Goal: Task Accomplishment & Management: Complete application form

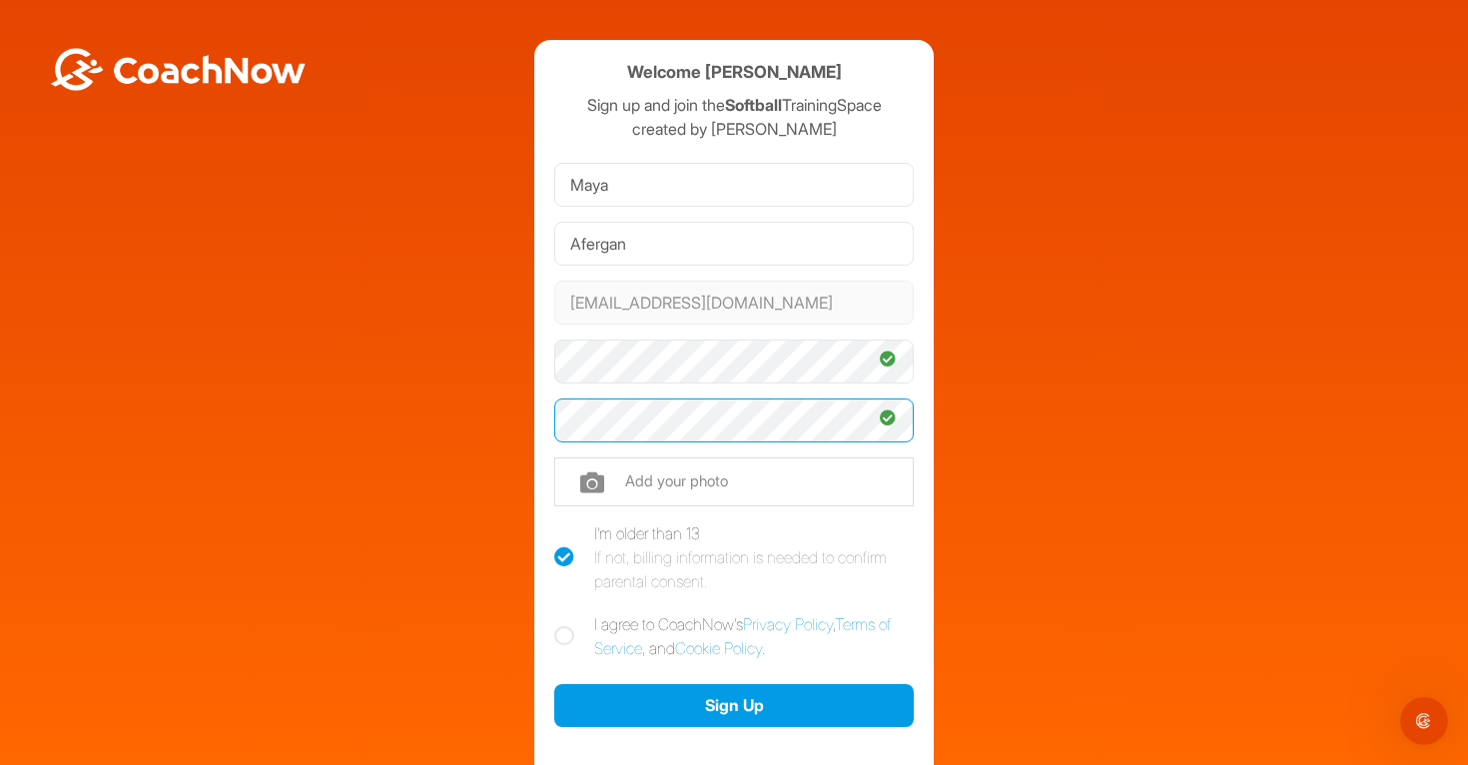
click at [554, 684] on button "Sign Up" at bounding box center [733, 705] width 359 height 43
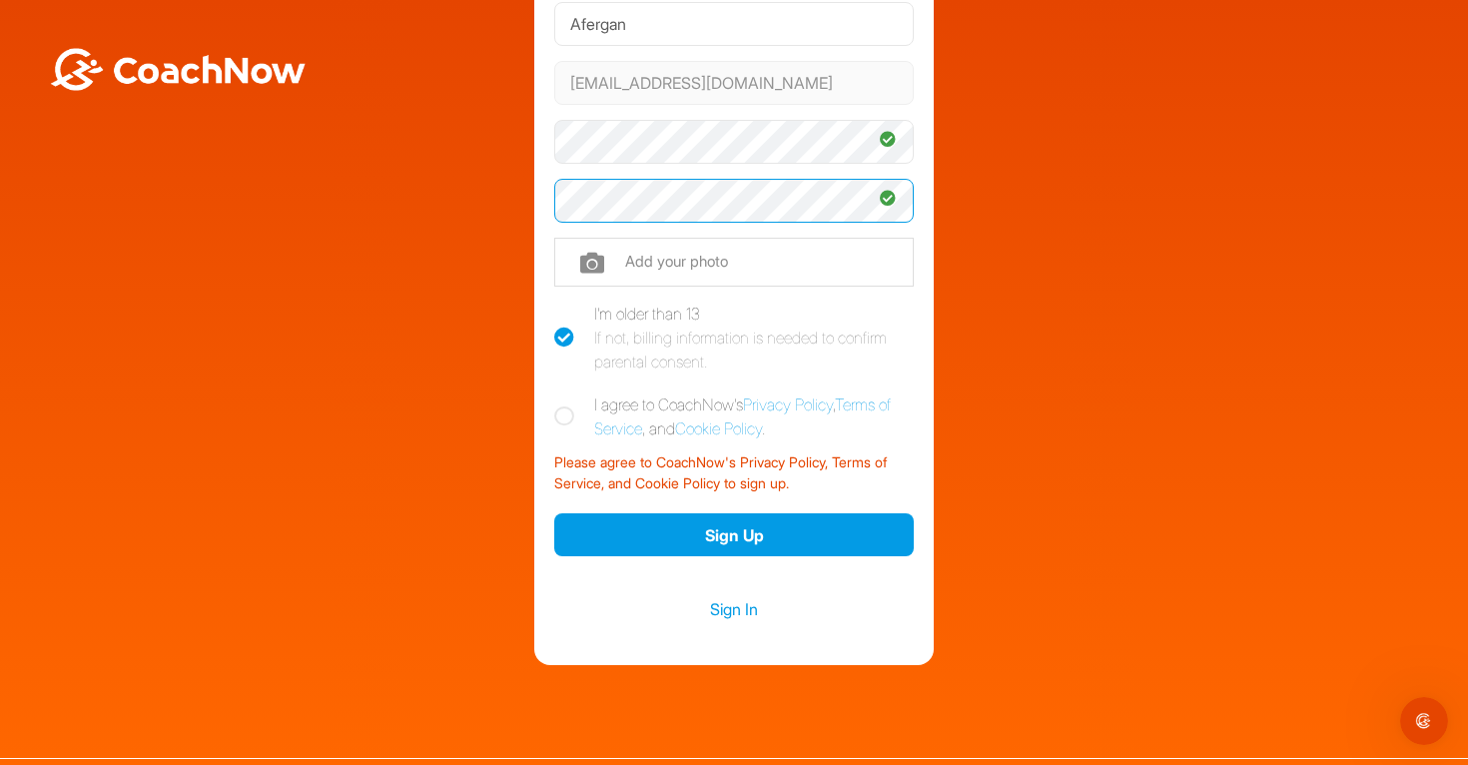
scroll to position [248, 0]
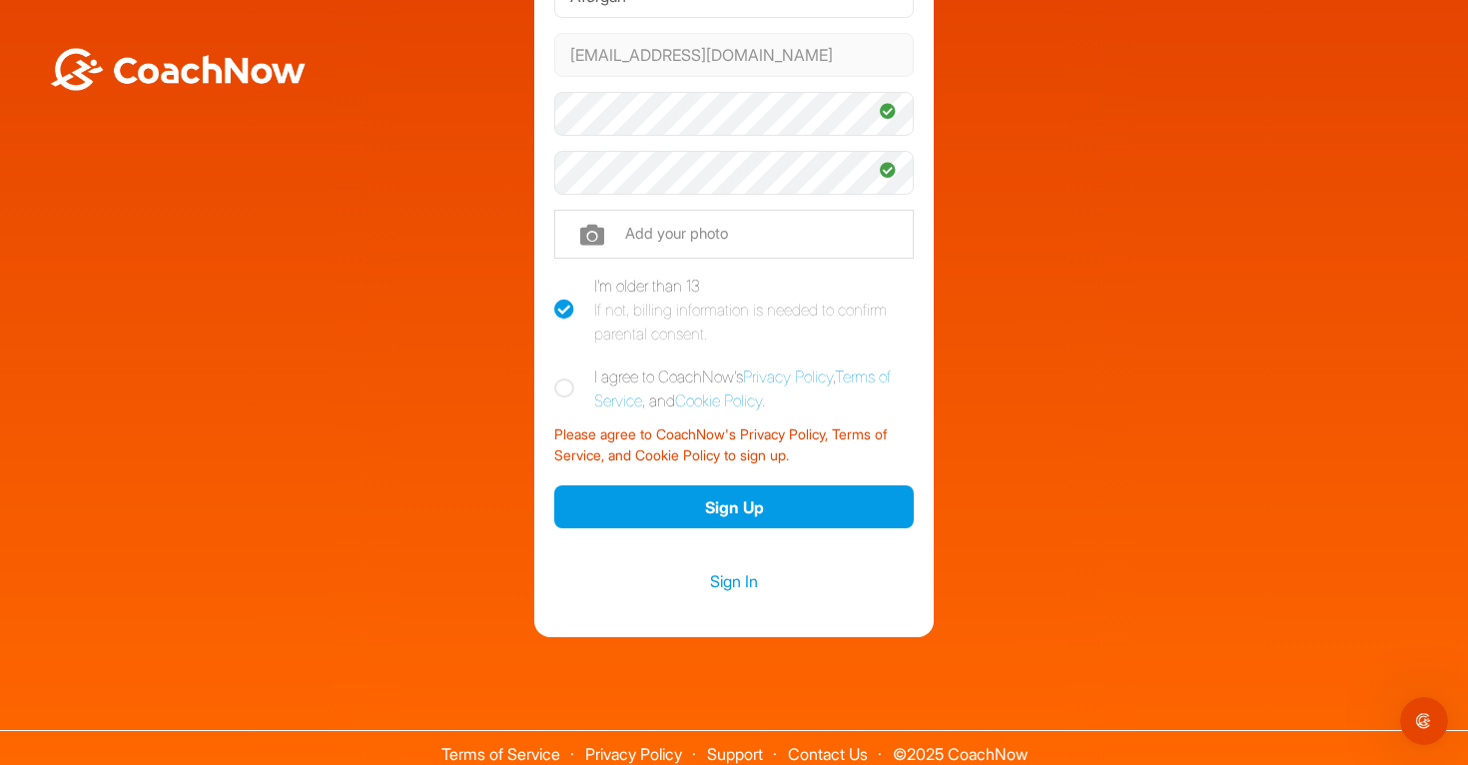
click at [572, 385] on icon at bounding box center [564, 388] width 20 height 20
click at [567, 377] on input "I agree to CoachNow's Privacy Policy , Terms of Service , and Cookie Policy ." at bounding box center [560, 370] width 13 height 13
checkbox input "true"
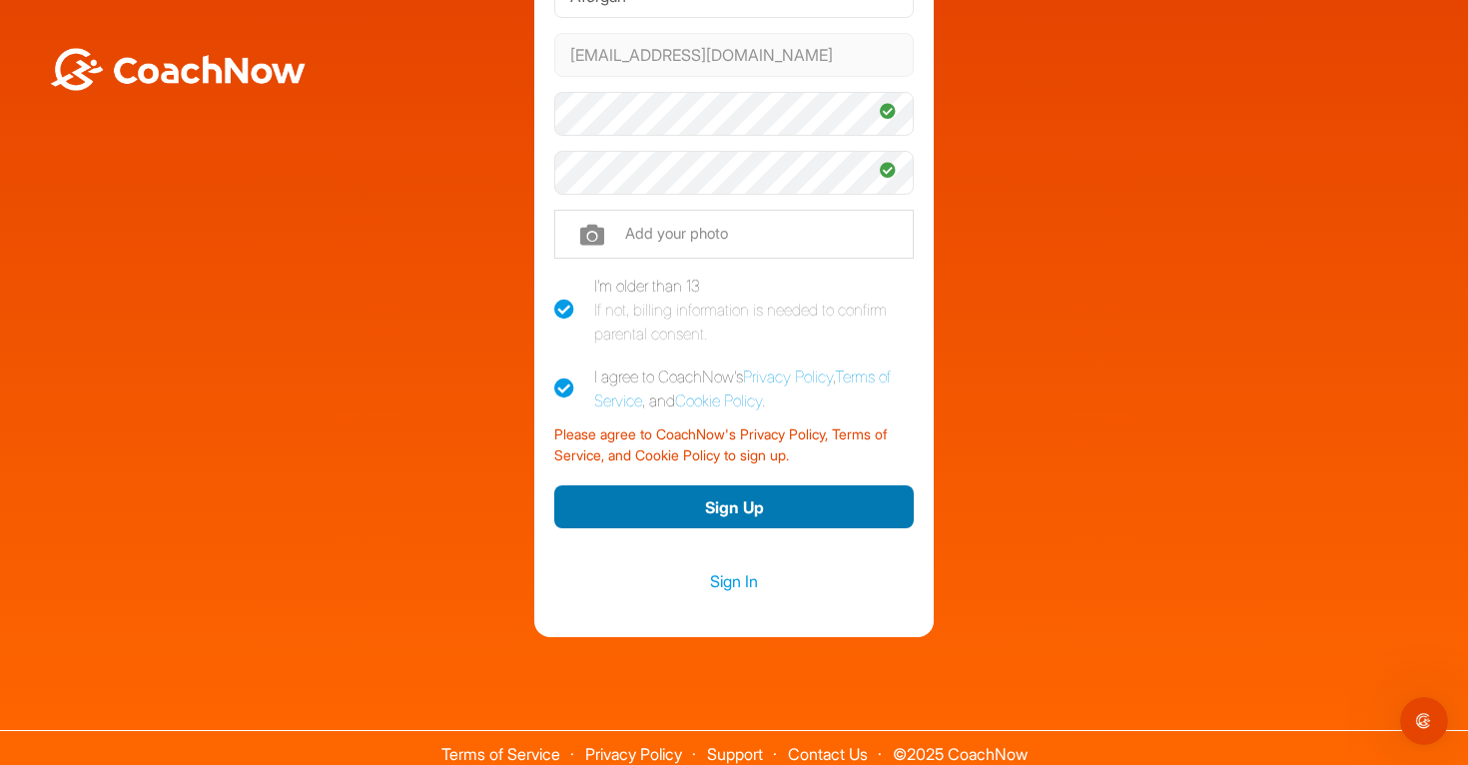
click at [683, 522] on button "Sign Up" at bounding box center [733, 506] width 359 height 43
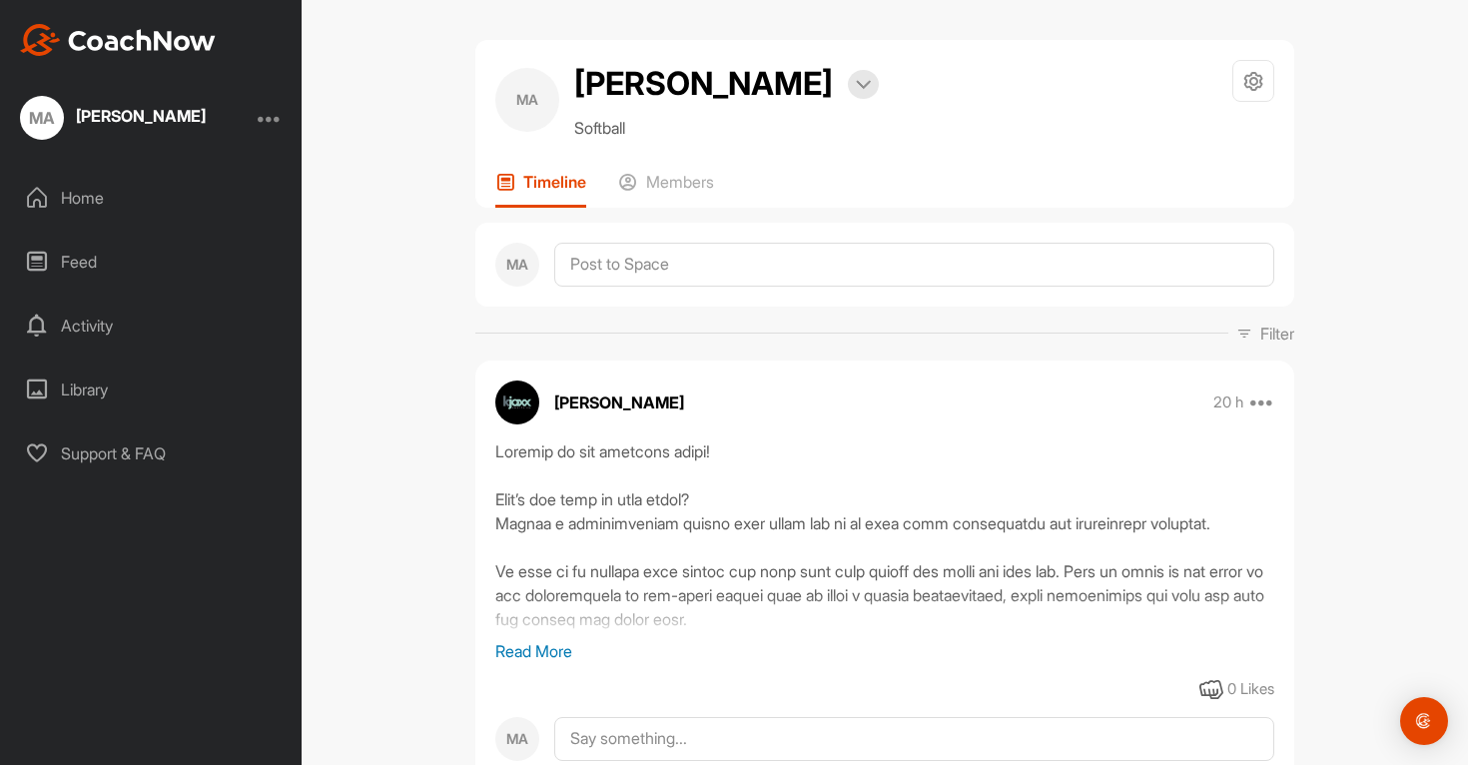
click at [571, 649] on p "Read More" at bounding box center [884, 651] width 779 height 24
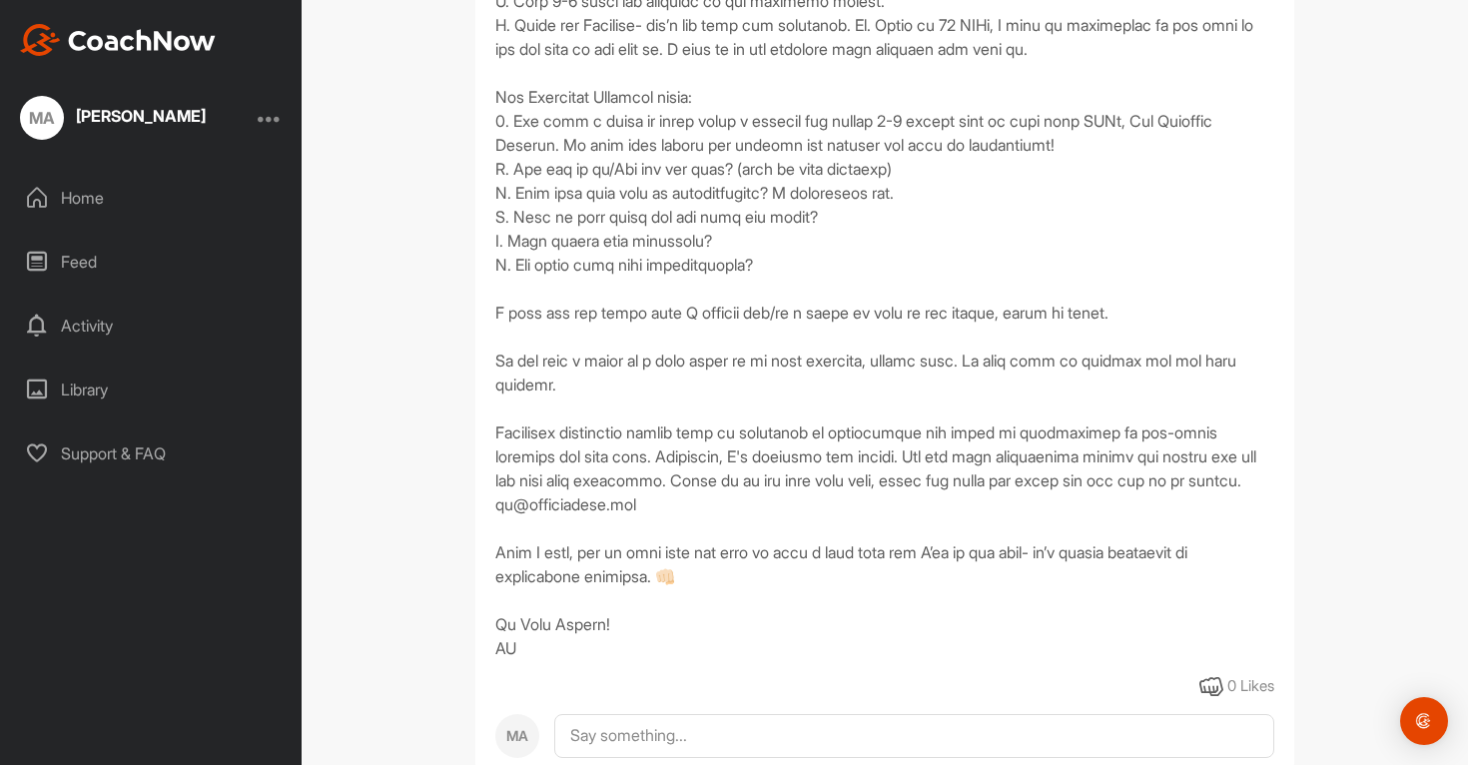
scroll to position [907, 0]
